Goal: Task Accomplishment & Management: Manage account settings

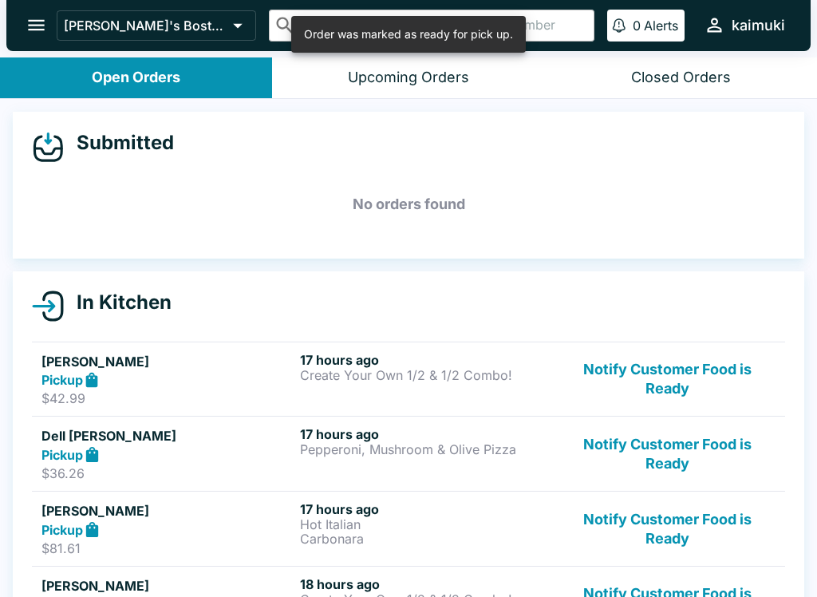
scroll to position [2, 0]
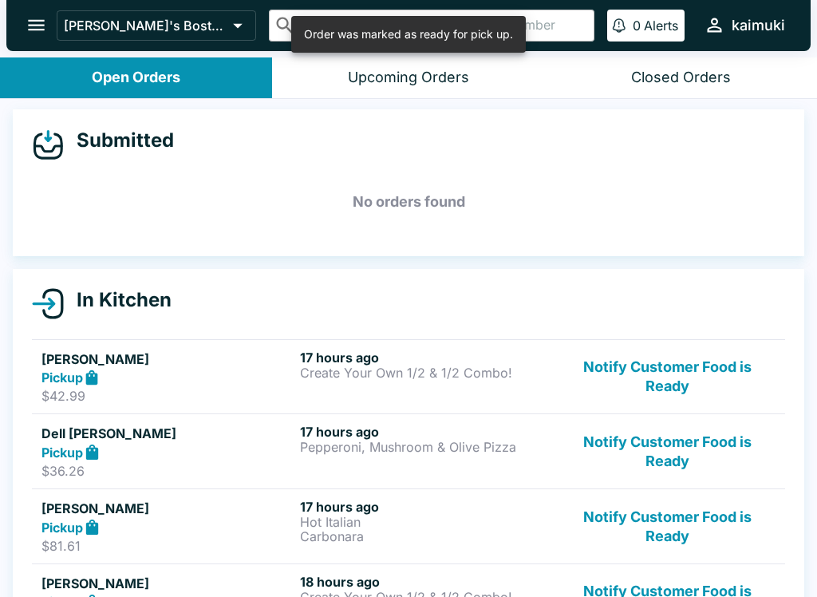
click at [687, 377] on button "Notify Customer Food is Ready" at bounding box center [668, 377] width 216 height 55
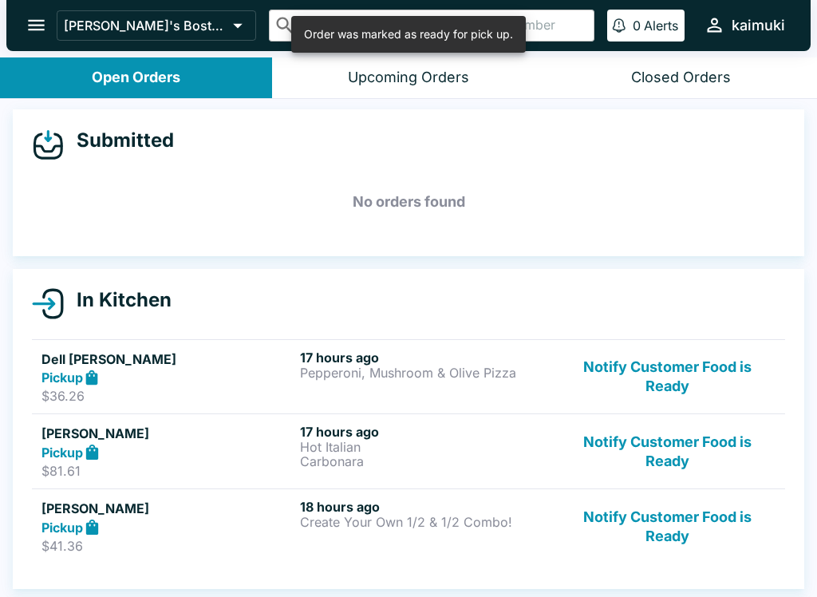
click at [679, 390] on button "Notify Customer Food is Ready" at bounding box center [668, 377] width 216 height 55
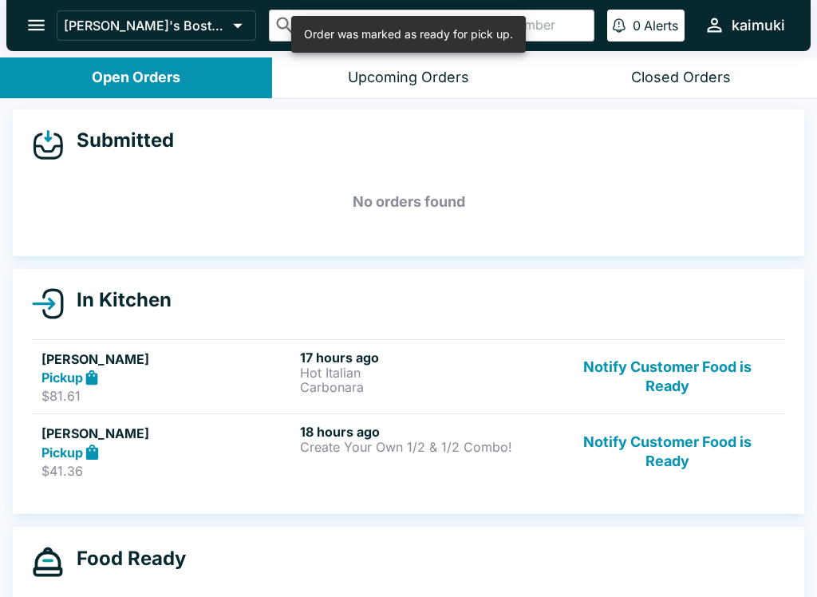
click at [678, 390] on button "Notify Customer Food is Ready" at bounding box center [668, 377] width 216 height 55
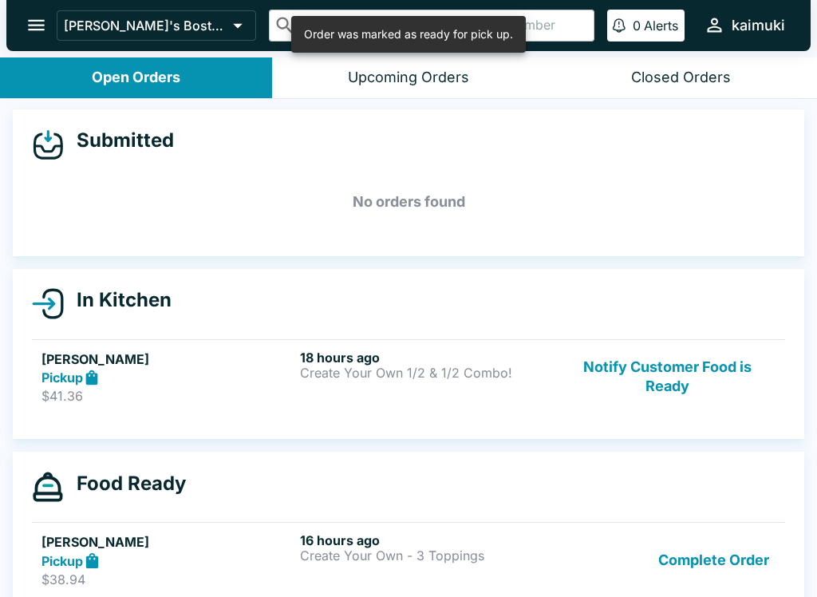
click at [674, 397] on button "Notify Customer Food is Ready" at bounding box center [668, 377] width 216 height 55
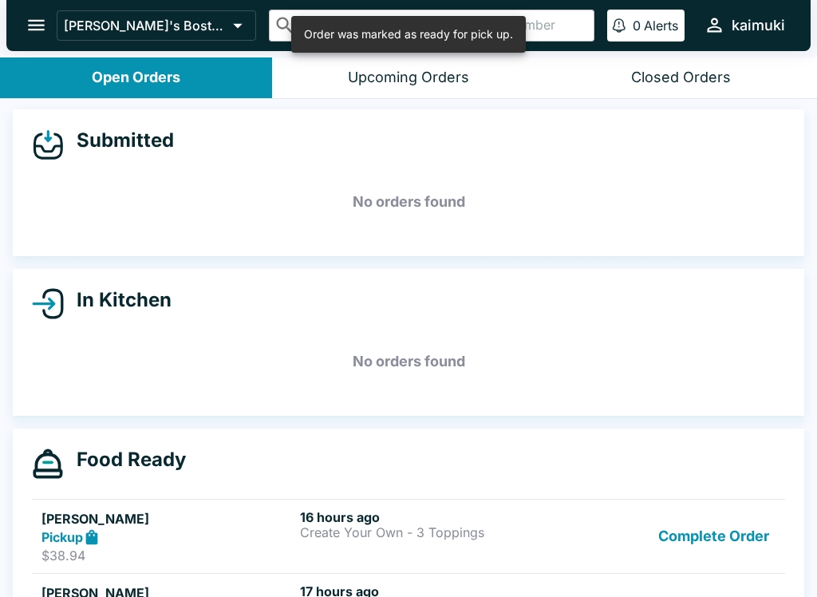
click at [707, 541] on button "Complete Order" at bounding box center [714, 536] width 124 height 55
click at [719, 532] on button "Complete Order" at bounding box center [714, 536] width 124 height 55
click at [721, 529] on button "Complete Order" at bounding box center [714, 536] width 124 height 55
click at [726, 535] on button "Complete Order" at bounding box center [714, 536] width 124 height 55
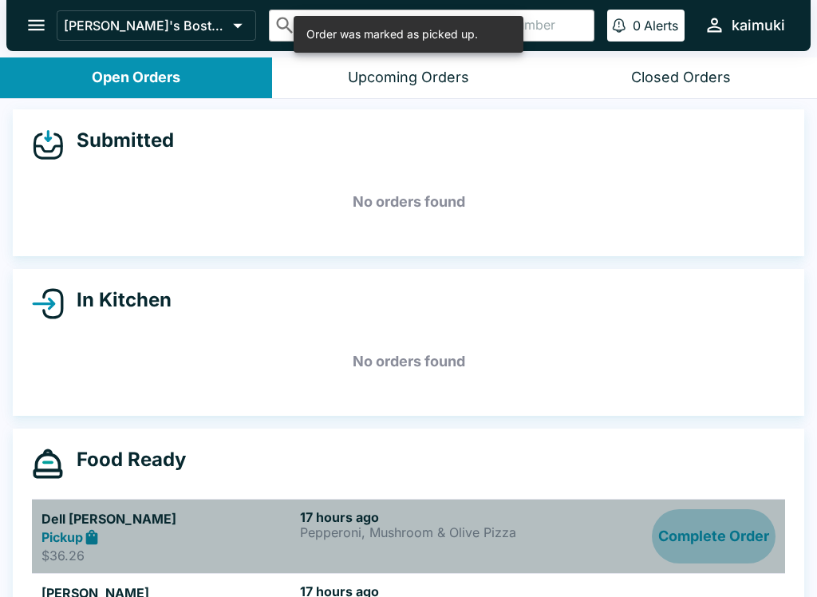
click at [730, 531] on button "Complete Order" at bounding box center [714, 536] width 124 height 55
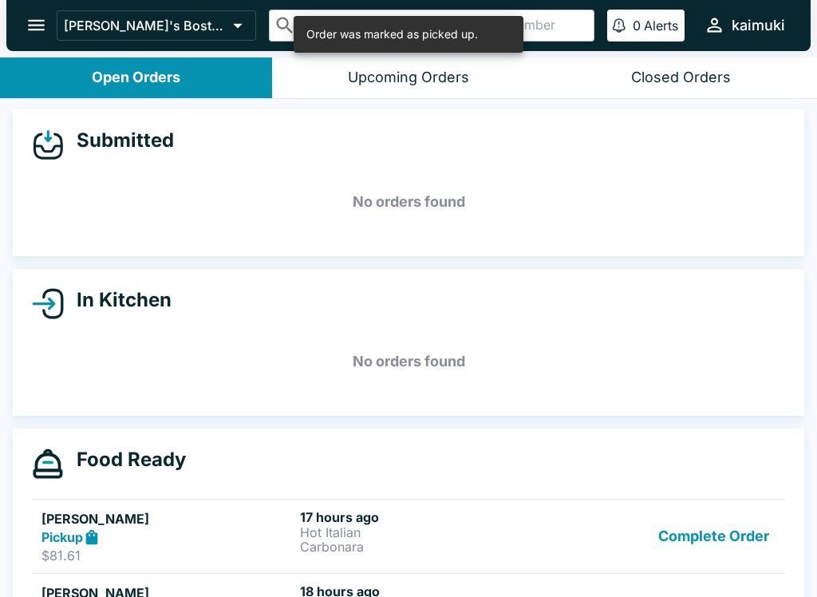
click at [722, 544] on button "Complete Order" at bounding box center [714, 536] width 124 height 55
click at [729, 545] on button "Complete Order" at bounding box center [714, 536] width 124 height 55
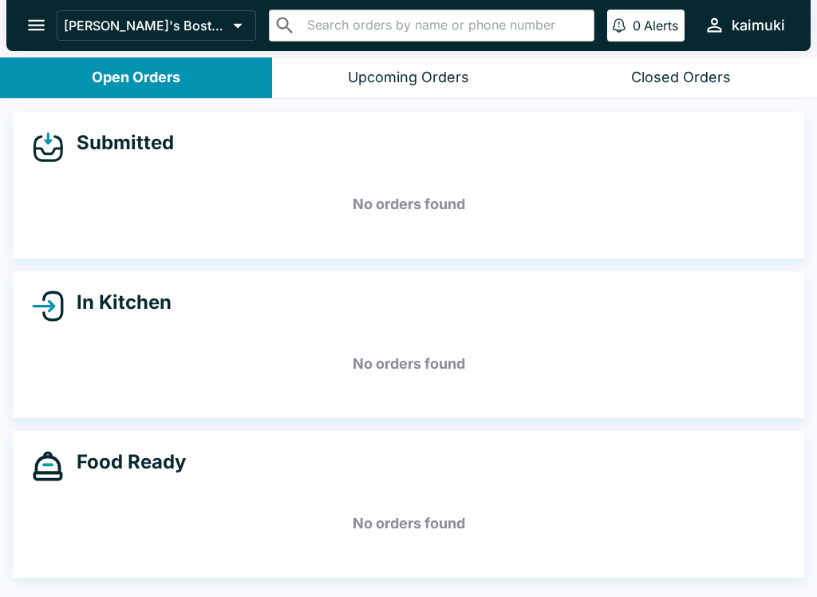
click at [694, 80] on div "Closed Orders" at bounding box center [681, 78] width 100 height 18
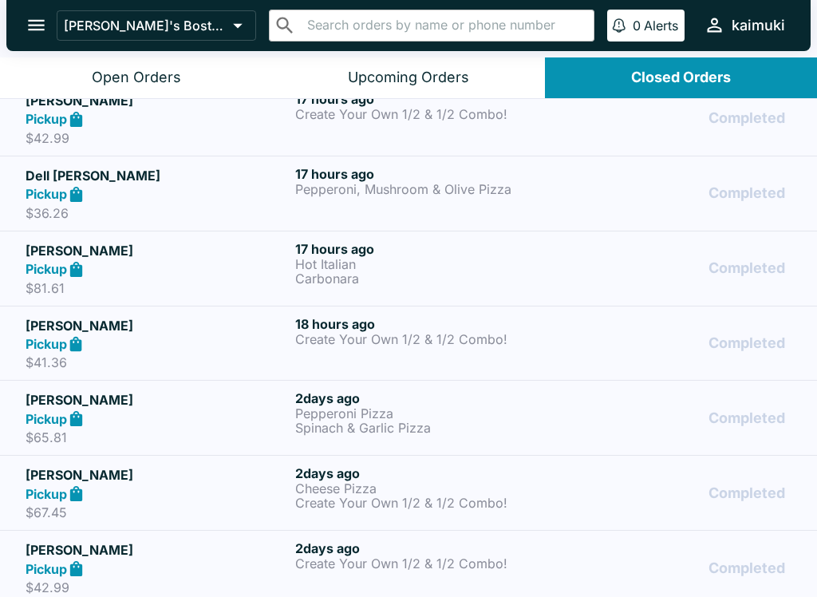
scroll to position [247, 0]
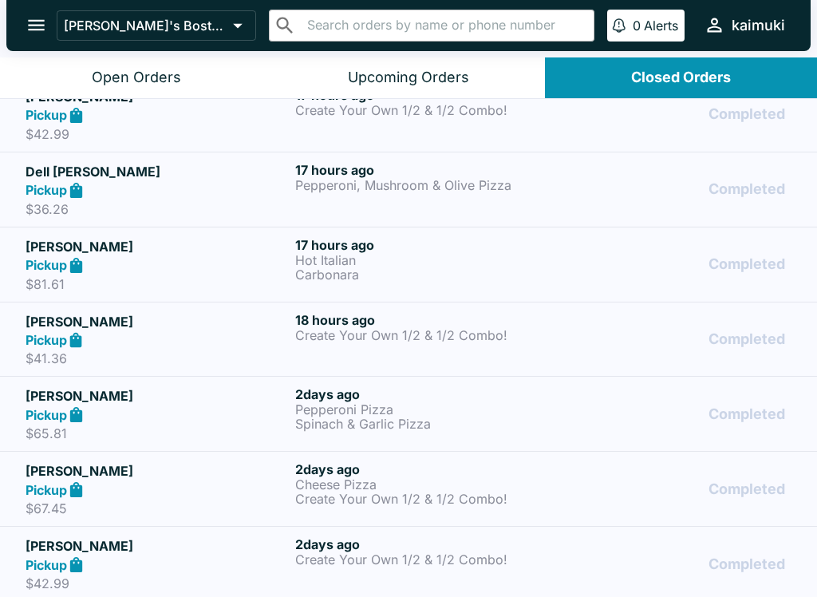
click at [439, 410] on p "Pepperoni Pizza" at bounding box center [426, 409] width 263 height 14
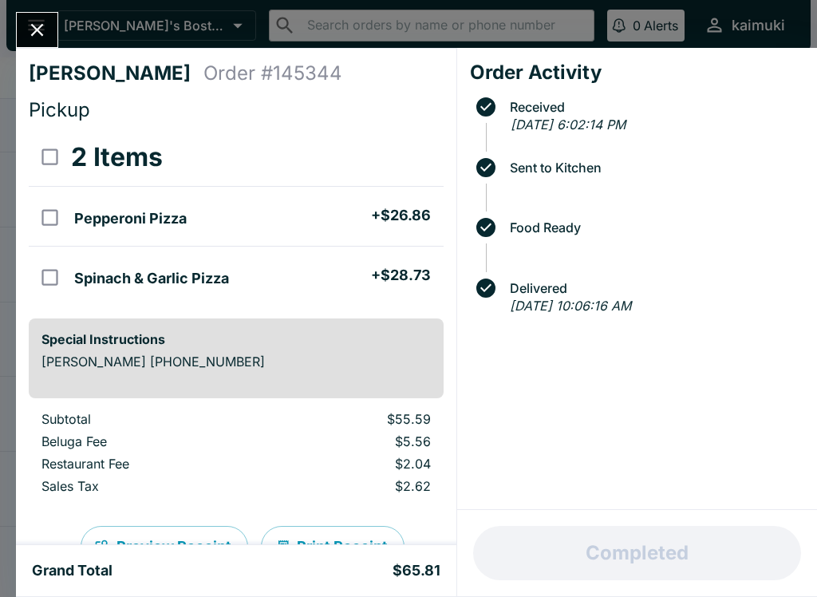
click at [27, 16] on button "Close" at bounding box center [37, 30] width 41 height 34
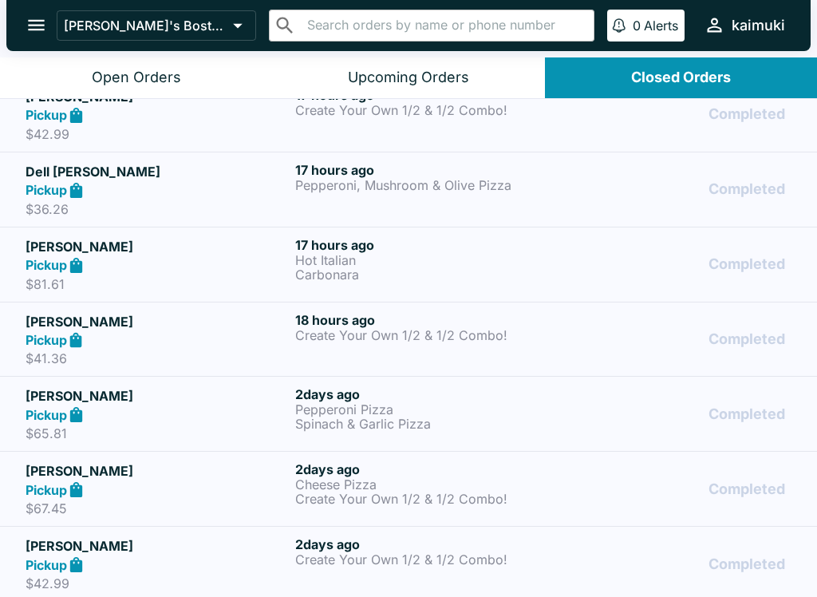
click at [411, 341] on p "Create Your Own 1/2 & 1/2 Combo!" at bounding box center [426, 335] width 263 height 14
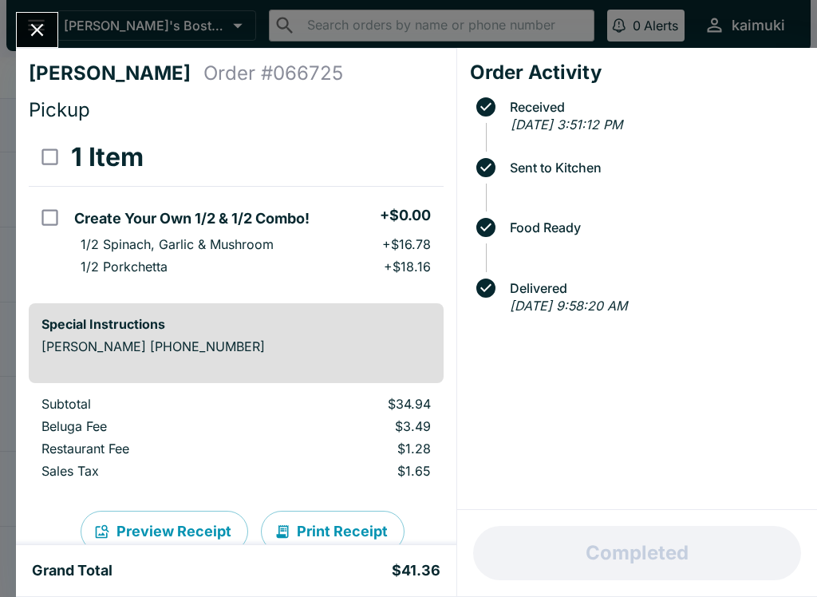
click at [34, 24] on icon "Close" at bounding box center [37, 30] width 22 height 22
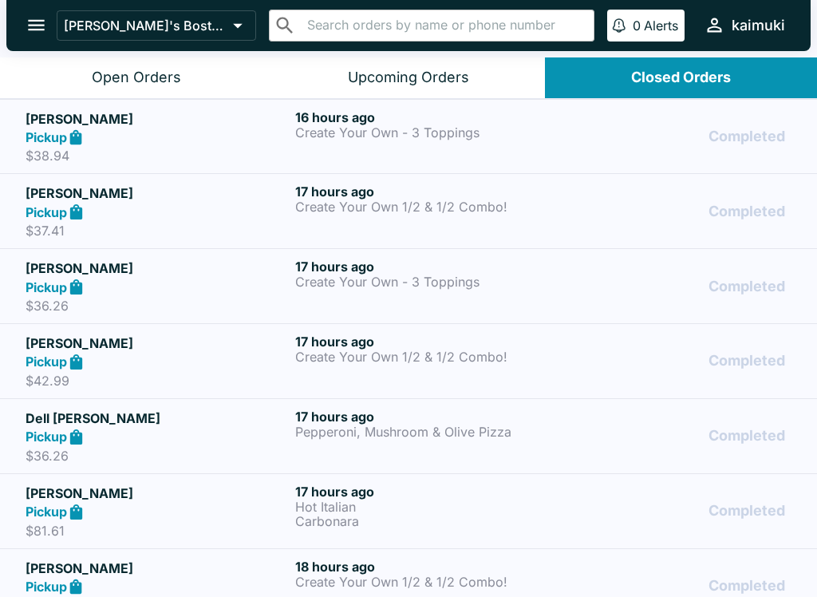
click at [66, 73] on button "Open Orders" at bounding box center [136, 77] width 272 height 41
